Goal: Task Accomplishment & Management: Use online tool/utility

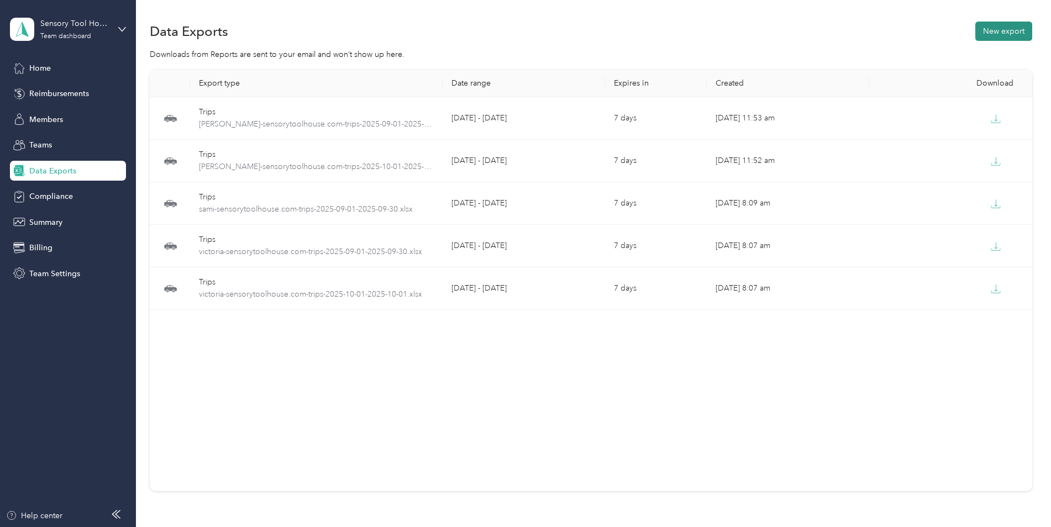
click at [1001, 30] on button "New export" at bounding box center [1003, 31] width 57 height 19
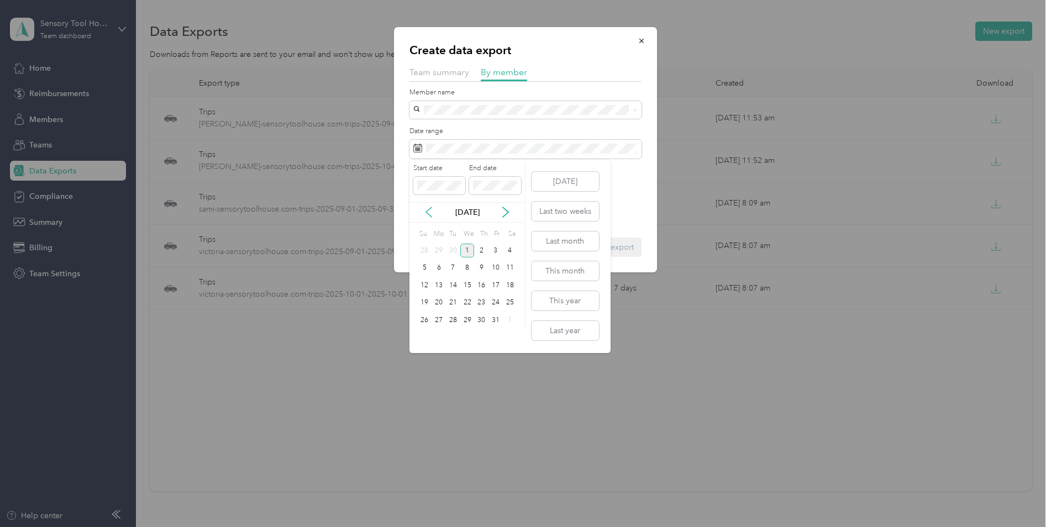
click at [431, 213] on icon at bounding box center [428, 212] width 11 height 11
click at [441, 255] on div "1" at bounding box center [438, 251] width 14 height 14
click at [451, 324] on div "30" at bounding box center [453, 320] width 14 height 14
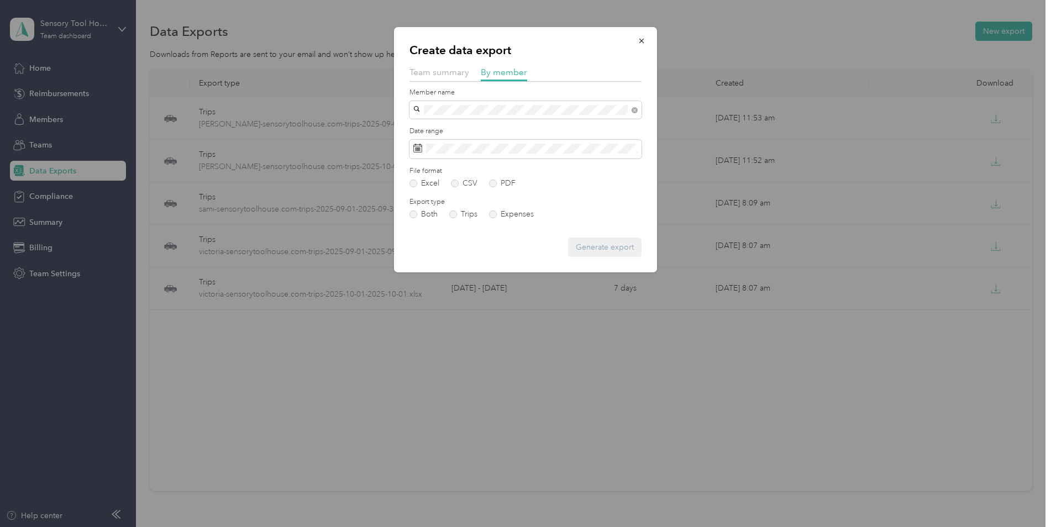
click at [473, 134] on div "[PERSON_NAME][EMAIL_ADDRESS][DOMAIN_NAME]" at bounding box center [525, 130] width 217 height 12
click at [581, 248] on button "Generate export" at bounding box center [604, 247] width 73 height 19
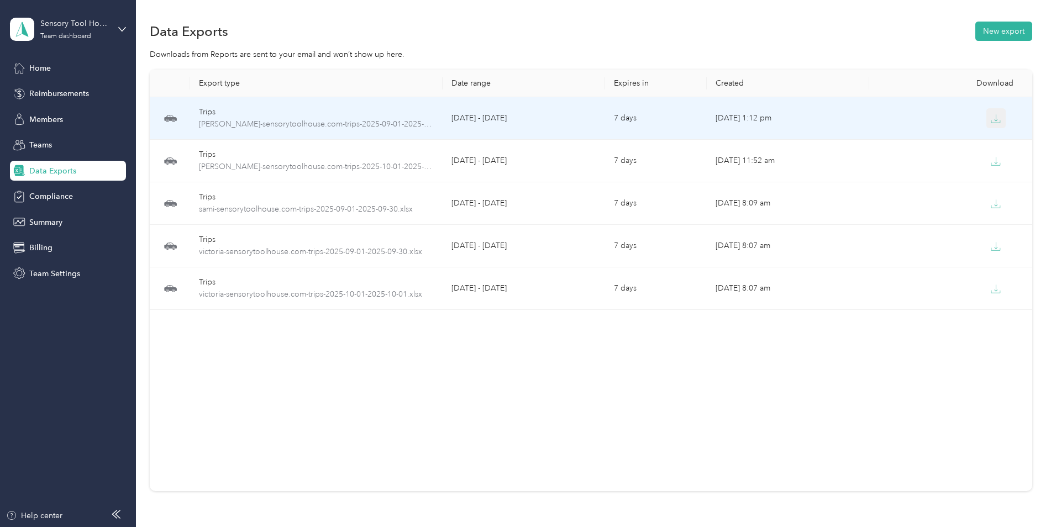
click at [990, 114] on icon "button" at bounding box center [995, 119] width 10 height 10
click at [334, 110] on div "Trips" at bounding box center [316, 112] width 234 height 12
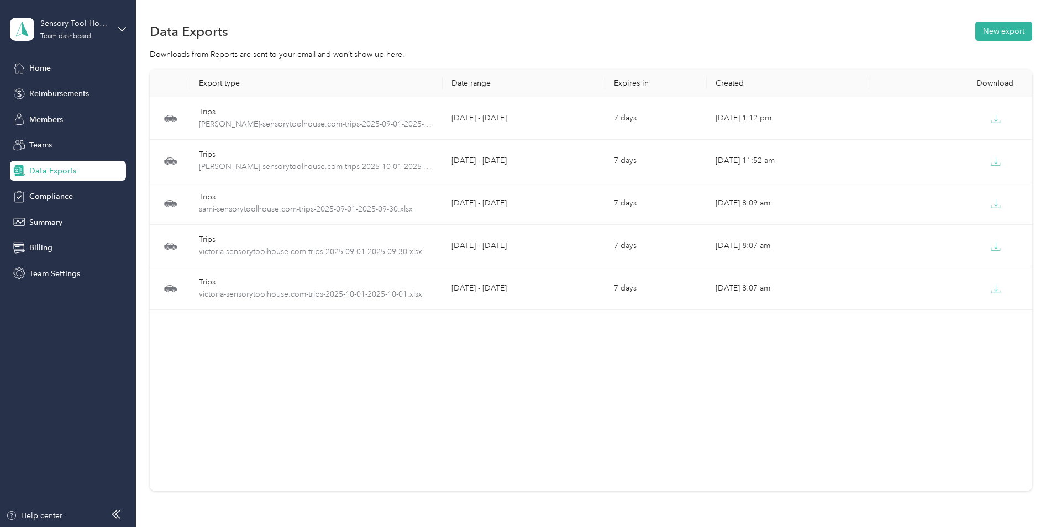
drag, startPoint x: 660, startPoint y: 15, endPoint x: 809, endPoint y: 33, distance: 150.7
click at [804, 30] on div "Data Exports New export" at bounding box center [591, 30] width 882 height 23
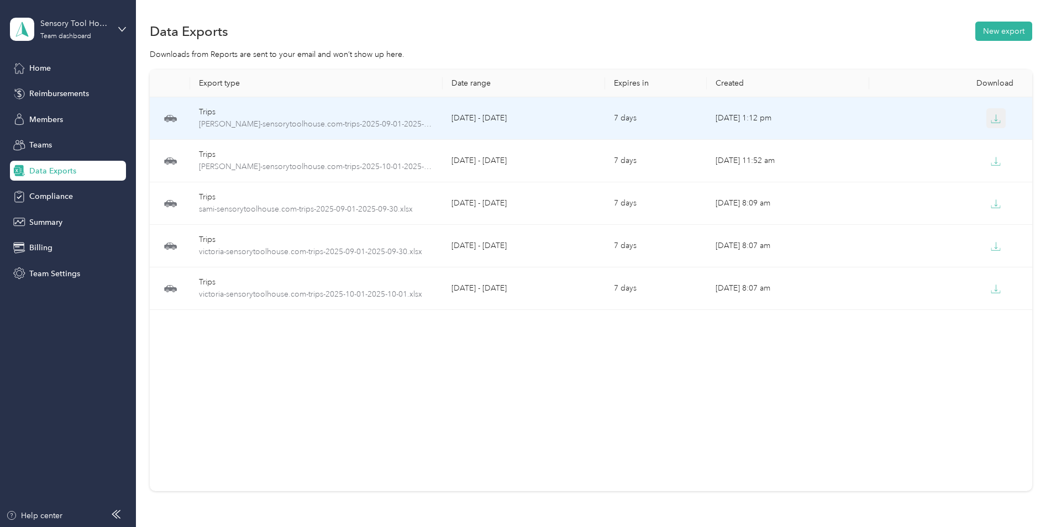
click at [995, 119] on icon "button" at bounding box center [995, 119] width 10 height 10
